Goal: Check status: Check status

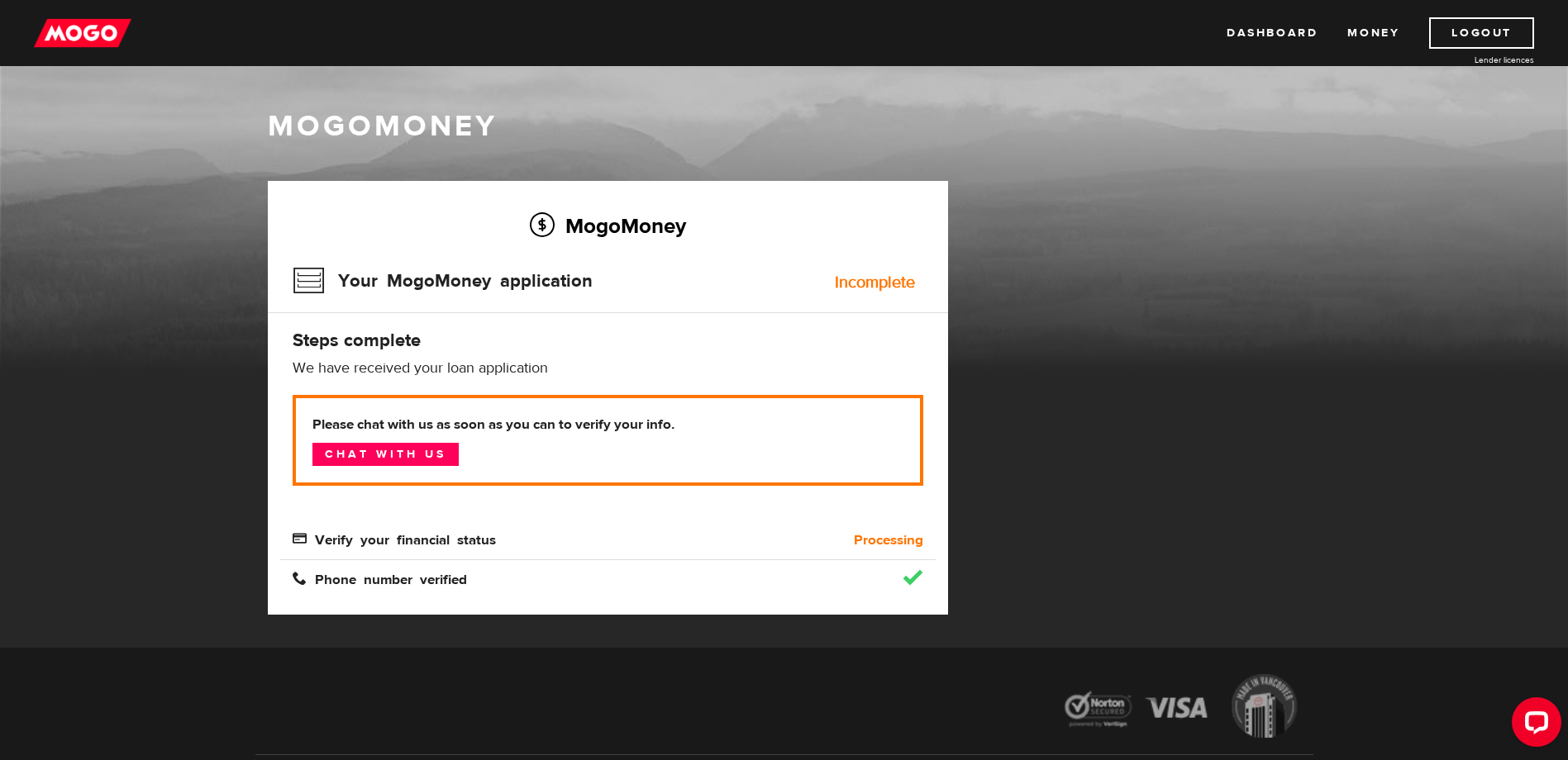
click at [448, 544] on span "Verify your financial status" at bounding box center [394, 538] width 203 height 14
click at [376, 457] on link "Chat with us" at bounding box center [385, 455] width 146 height 24
drag, startPoint x: 524, startPoint y: 267, endPoint x: 527, endPoint y: 281, distance: 14.3
click at [527, 279] on h3 "Your MogoMoney application" at bounding box center [443, 281] width 300 height 43
click at [527, 285] on h3 "Your MogoMoney application" at bounding box center [443, 281] width 300 height 43
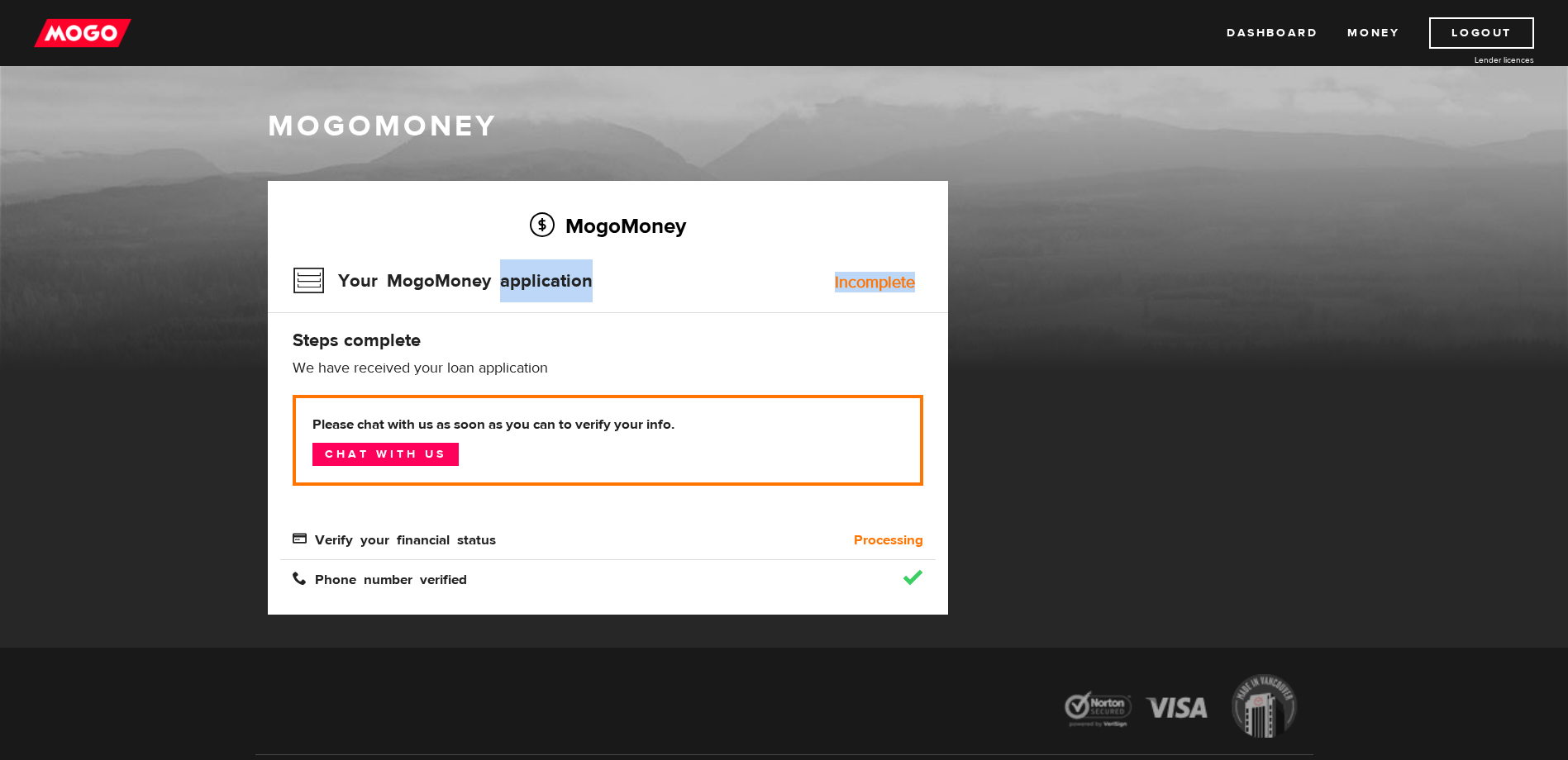
click at [527, 285] on h3 "Your MogoMoney application" at bounding box center [443, 281] width 300 height 43
click at [871, 286] on div "Incomplete" at bounding box center [875, 282] width 81 height 17
click at [872, 286] on div "Incomplete" at bounding box center [875, 282] width 81 height 17
click at [305, 283] on h3 "Your MogoMoney application" at bounding box center [443, 281] width 300 height 43
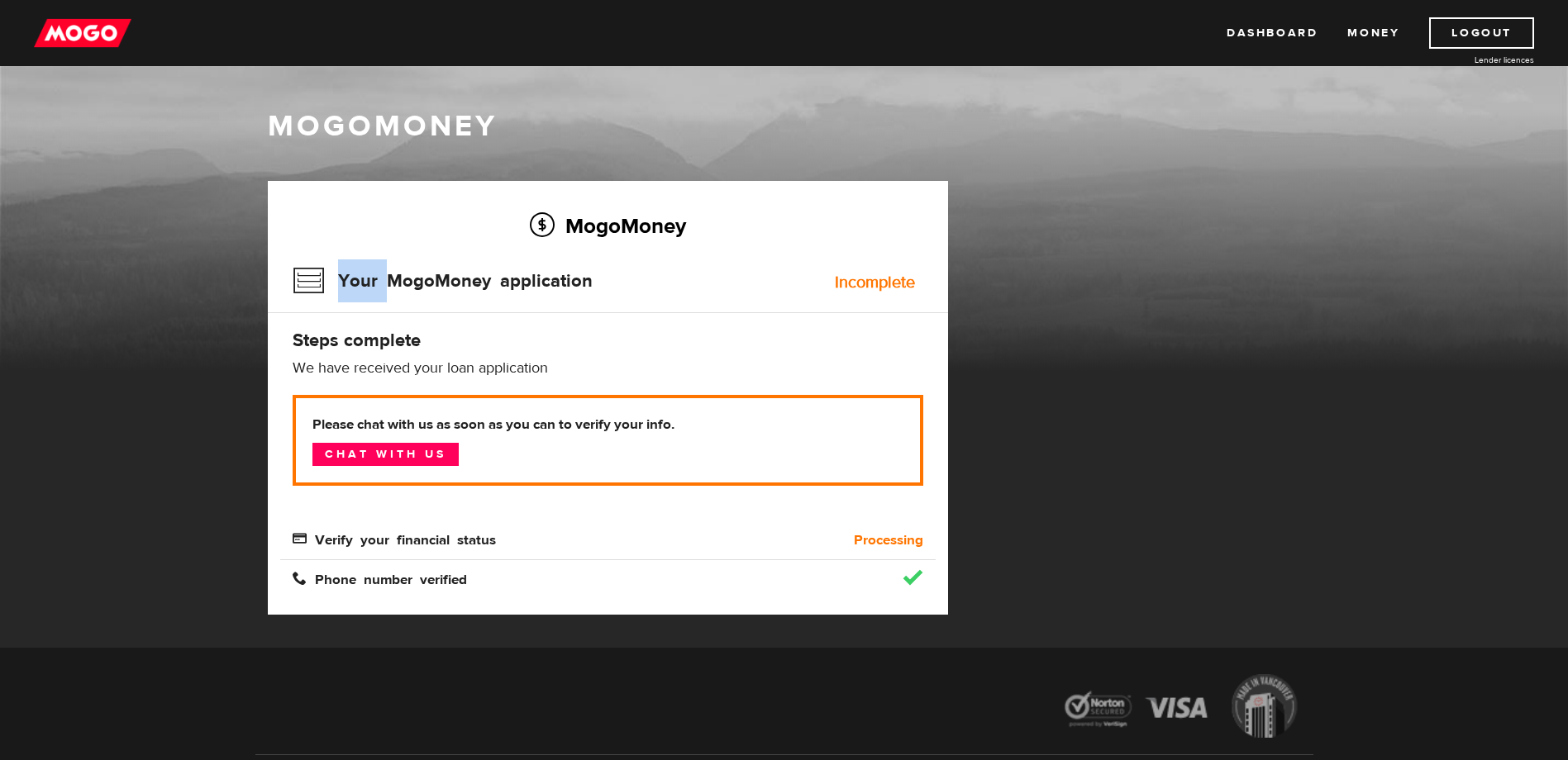
click at [305, 283] on h3 "Your MogoMoney application" at bounding box center [443, 281] width 300 height 43
click at [766, 535] on div "Verify your financial status" at bounding box center [525, 540] width 492 height 20
click at [959, 116] on h1 "MogoMoney" at bounding box center [784, 126] width 1033 height 34
drag, startPoint x: 1078, startPoint y: 326, endPoint x: 1070, endPoint y: 321, distance: 9.4
click at [1078, 326] on div "MogoMoney Your MogoMoney application Expired Your MogoMoney credit decision has…" at bounding box center [784, 414] width 1057 height 467
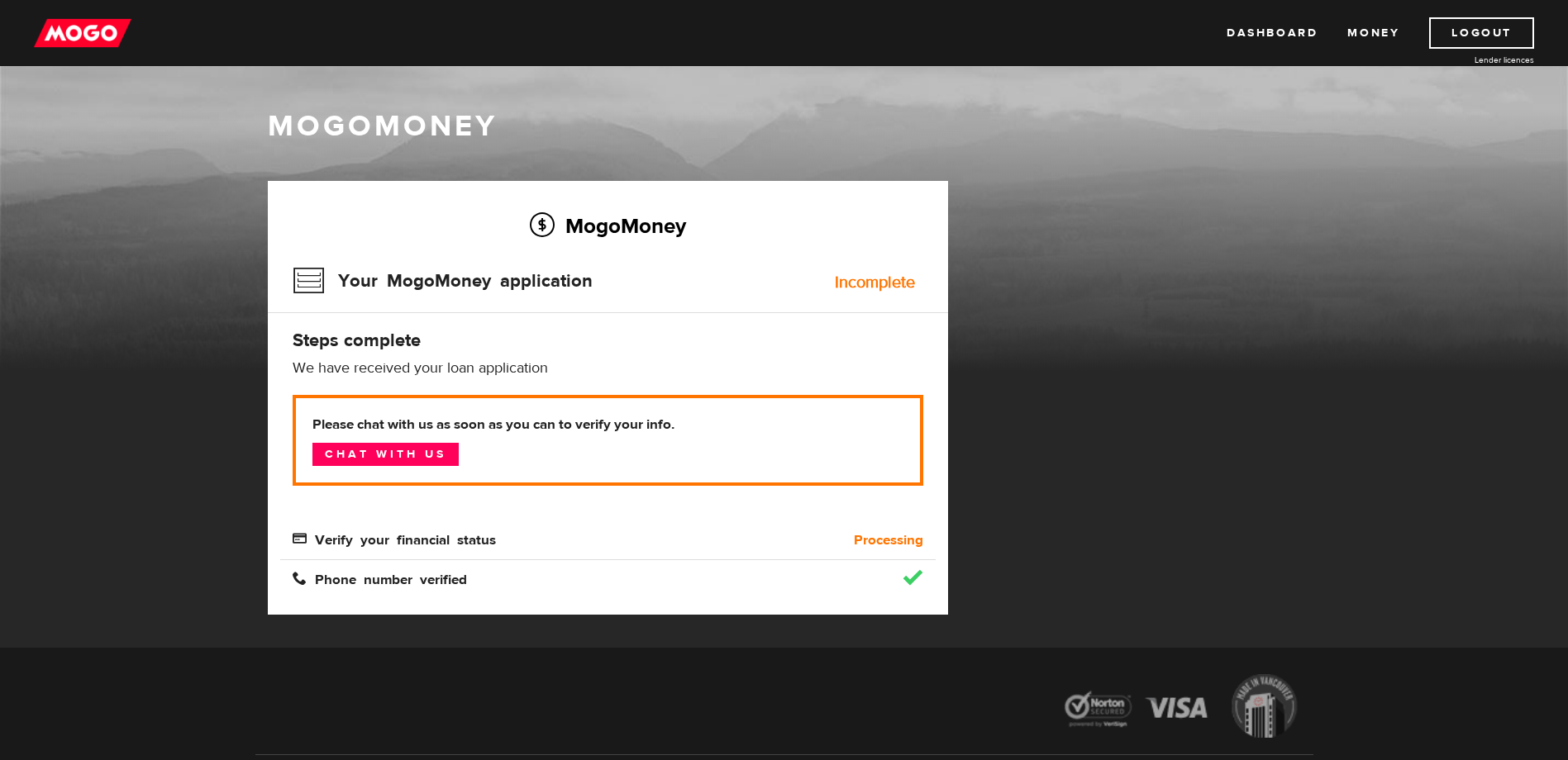
drag, startPoint x: 371, startPoint y: 142, endPoint x: 321, endPoint y: 142, distance: 50.0
click at [337, 142] on h1 "MogoMoney" at bounding box center [784, 126] width 1033 height 34
click at [392, 546] on div "Verify your financial status" at bounding box center [525, 540] width 492 height 20
click at [394, 544] on span "Verify your financial status" at bounding box center [394, 538] width 203 height 14
click at [877, 542] on b "Processing" at bounding box center [888, 540] width 70 height 20
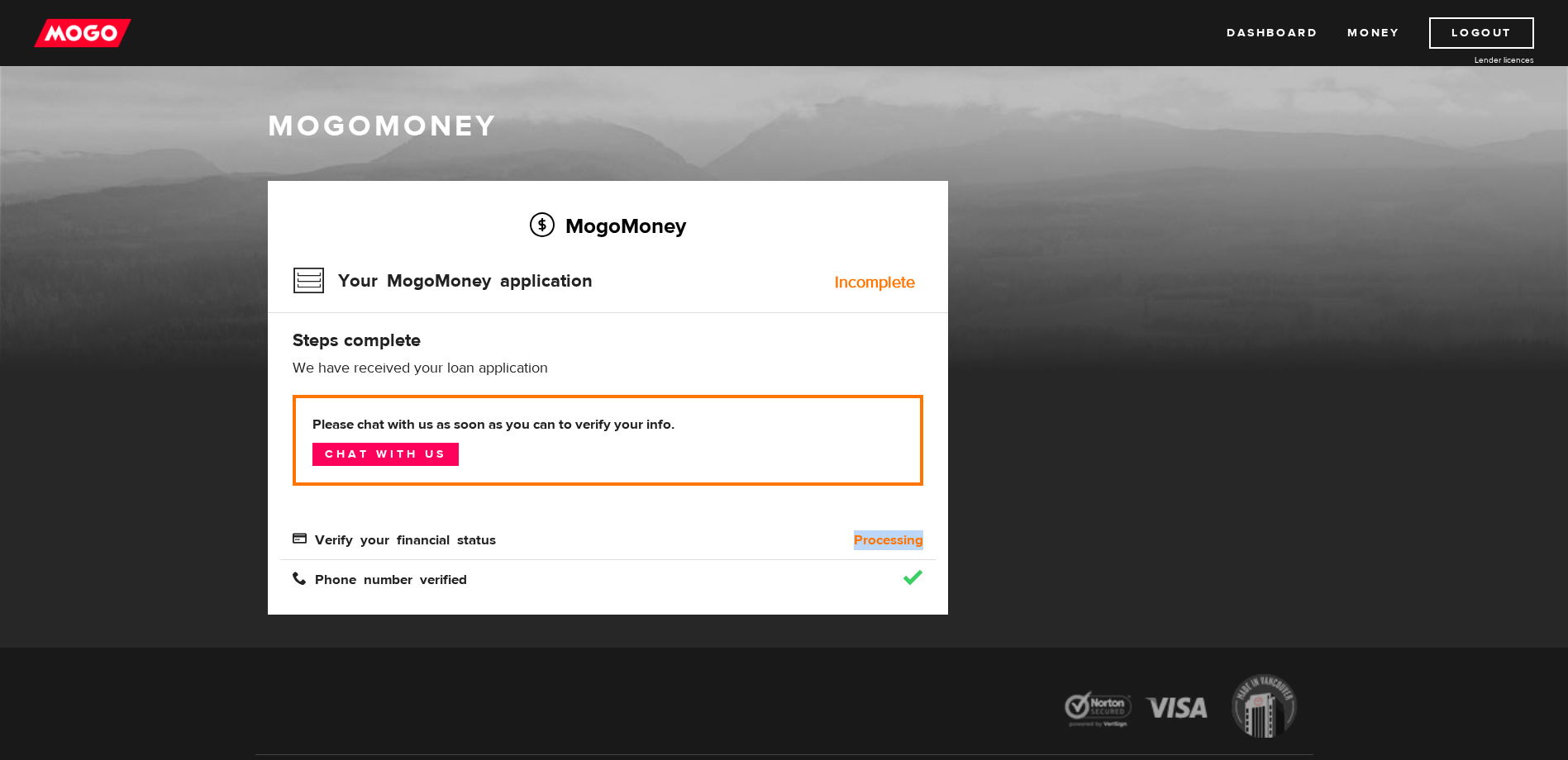
click at [877, 542] on b "Processing" at bounding box center [888, 540] width 70 height 20
click at [293, 535] on span "Verify your financial status" at bounding box center [394, 538] width 203 height 14
click at [298, 535] on span "Verify your financial status" at bounding box center [394, 538] width 203 height 14
click at [862, 280] on div "Incomplete" at bounding box center [875, 282] width 81 height 17
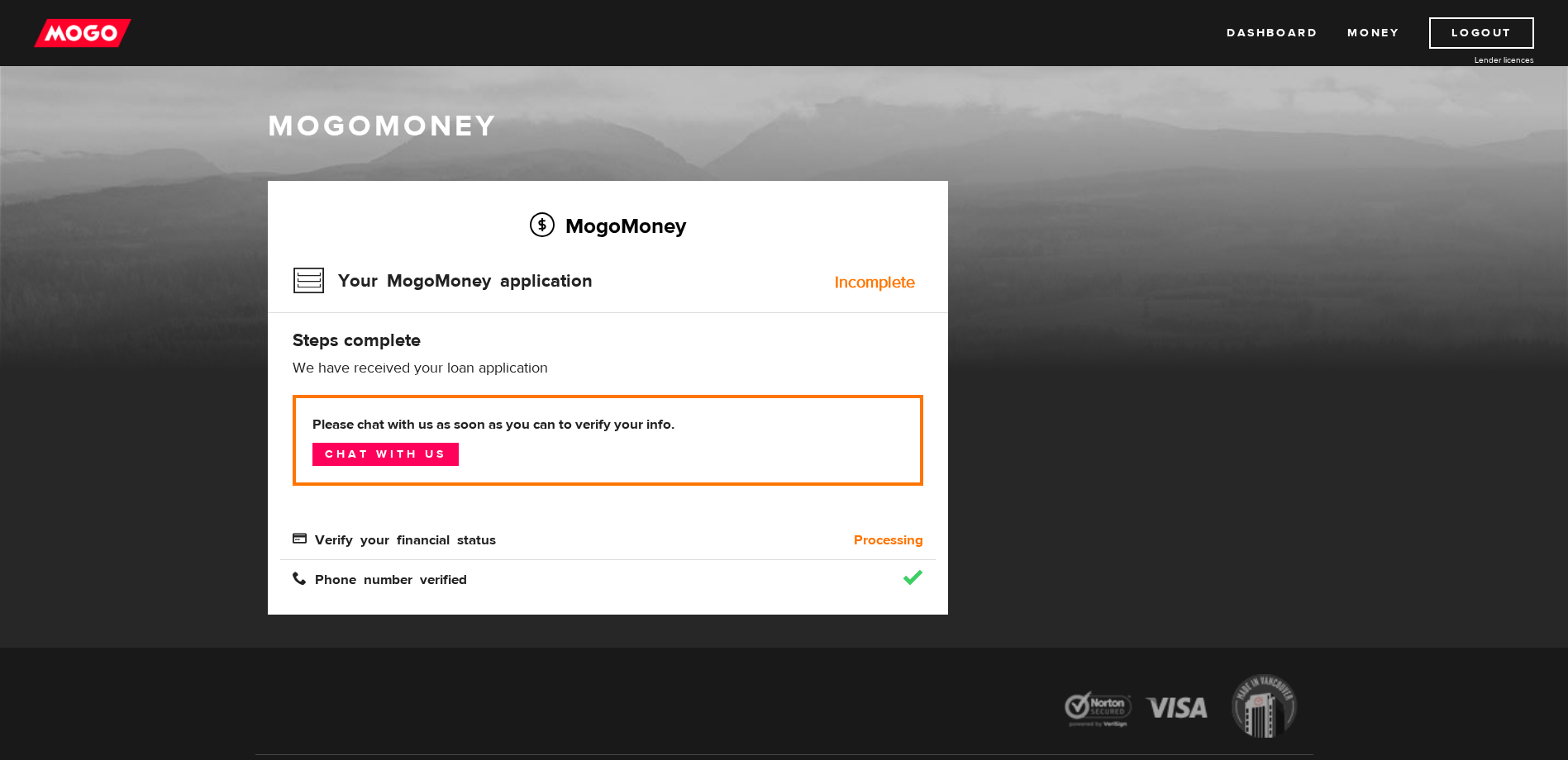
click at [374, 283] on h3 "Your MogoMoney application" at bounding box center [443, 281] width 300 height 43
